Goal: Navigation & Orientation: Find specific page/section

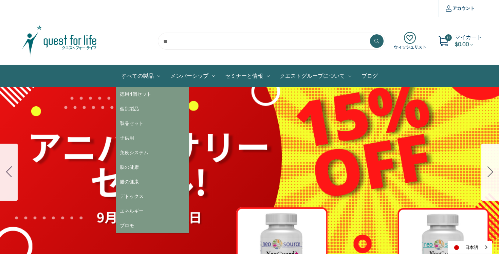
click at [147, 74] on link "すべての製品" at bounding box center [140, 76] width 49 height 22
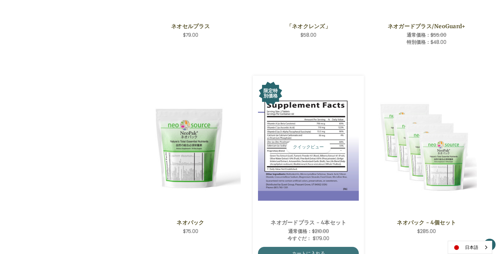
scroll to position [271, 0]
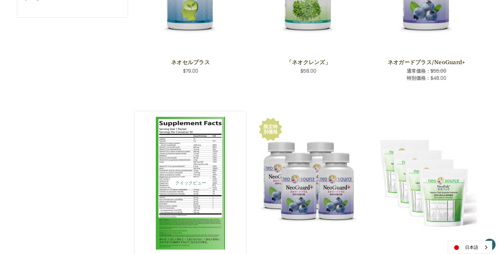
click at [197, 196] on img "NeoPak,$75.00\a" at bounding box center [190, 183] width 101 height 133
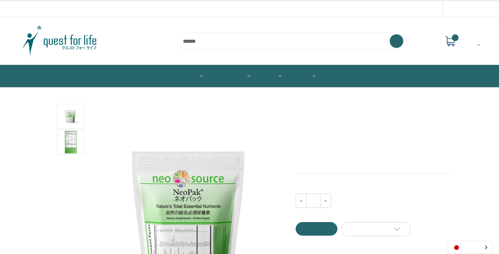
scroll to position [101, 0]
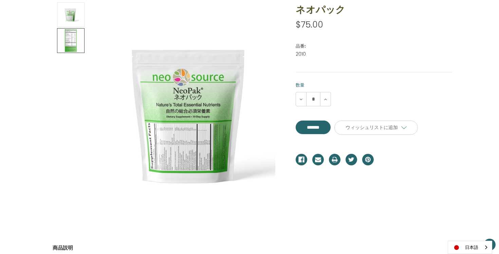
click at [73, 42] on img at bounding box center [70, 40] width 17 height 23
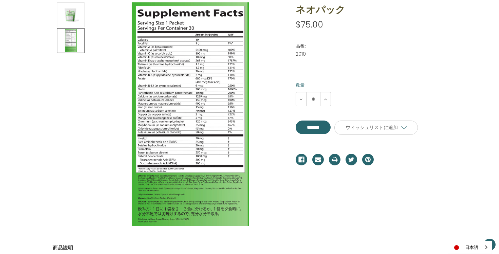
scroll to position [46, 0]
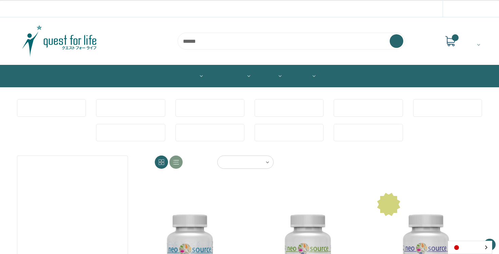
scroll to position [270, 0]
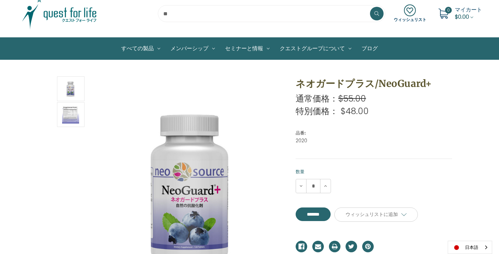
scroll to position [34, 0]
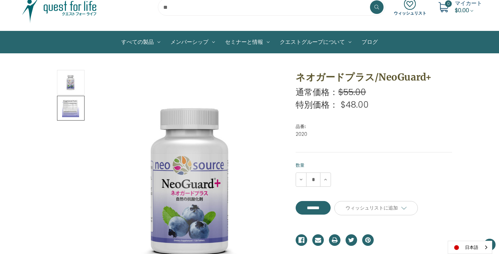
click at [73, 107] on img at bounding box center [70, 108] width 17 height 23
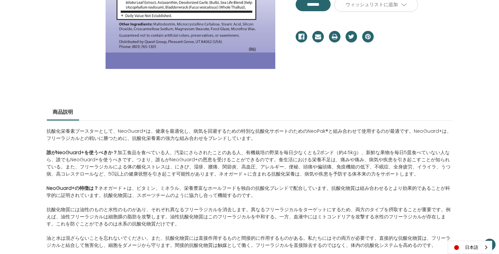
scroll to position [238, 0]
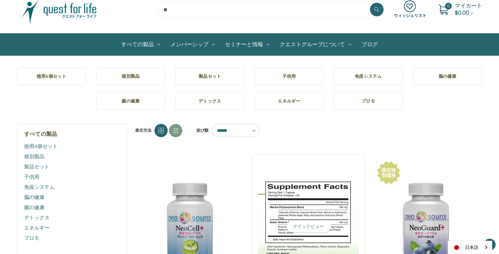
scroll to position [31, 0]
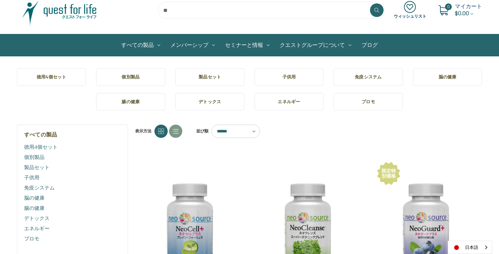
click at [384, 76] on h5 "免疫システム" at bounding box center [368, 77] width 58 height 7
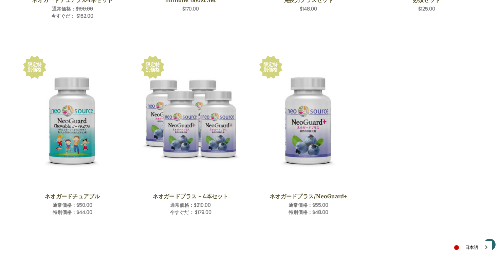
scroll to position [305, 0]
